Goal: Check status: Check status

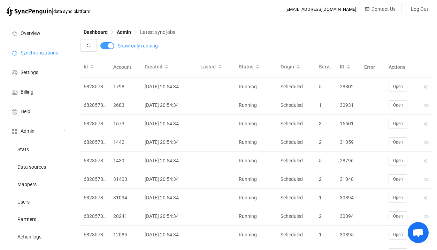
scroll to position [175, 0]
